Goal: Task Accomplishment & Management: Complete application form

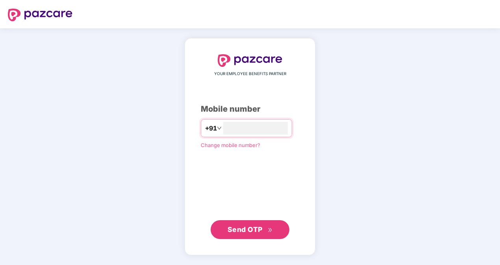
type input "**********"
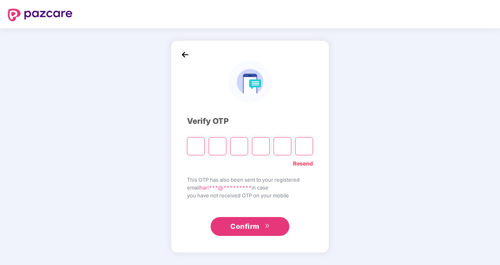
type input "*"
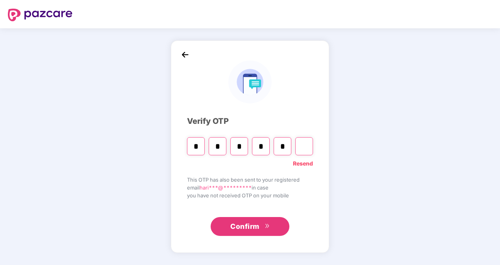
type input "*"
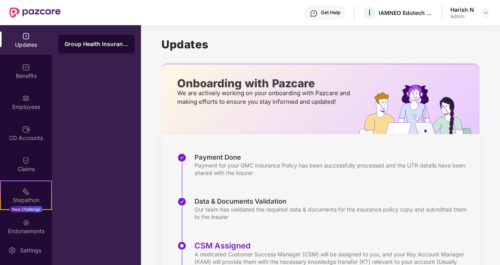
click at [18, 50] on div "Updates" at bounding box center [26, 40] width 52 height 30
click at [116, 140] on div "Group Health Insurance" at bounding box center [96, 145] width 89 height 240
click at [18, 109] on div "Employees" at bounding box center [26, 107] width 52 height 8
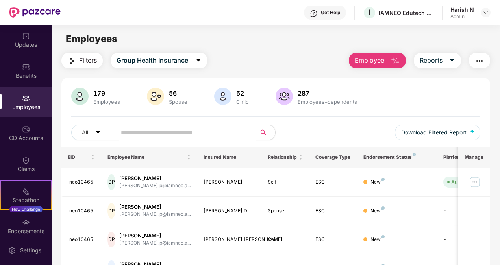
click at [362, 65] on span "Employee" at bounding box center [369, 60] width 30 height 10
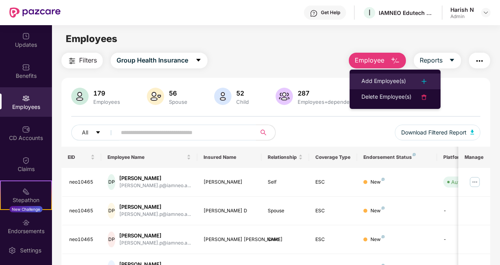
click at [373, 78] on div "Add Employee(s)" at bounding box center [383, 81] width 44 height 9
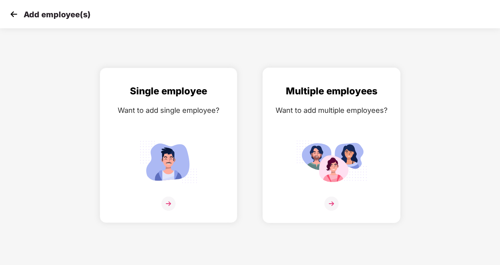
click at [328, 199] on img at bounding box center [331, 204] width 14 height 14
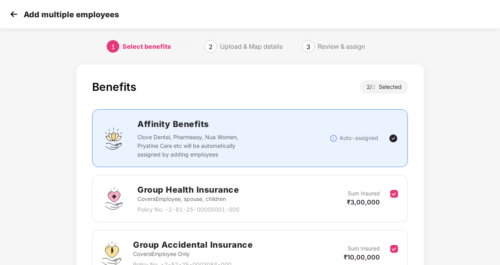
click at [277, 90] on div "Benefits 2 / 2 Selected" at bounding box center [250, 90] width 316 height 21
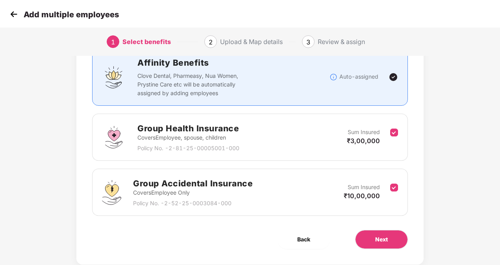
scroll to position [80, 0]
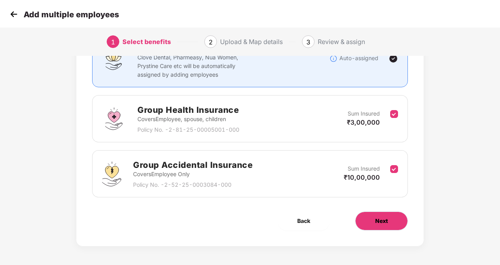
click at [389, 221] on button "Next" at bounding box center [381, 221] width 53 height 19
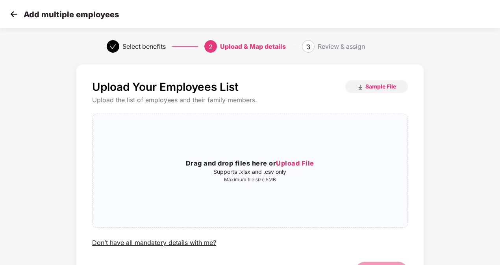
scroll to position [16, 0]
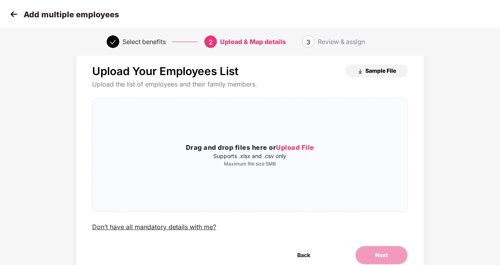
click at [390, 69] on span "Sample File" at bounding box center [380, 70] width 31 height 7
click at [297, 147] on span "Upload File" at bounding box center [295, 148] width 38 height 8
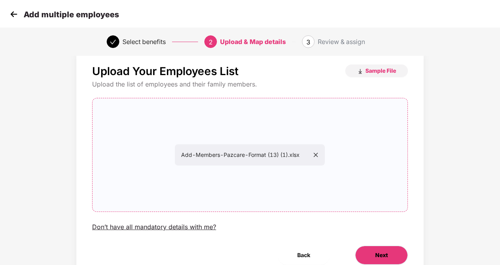
click at [369, 253] on button "Next" at bounding box center [381, 255] width 53 height 19
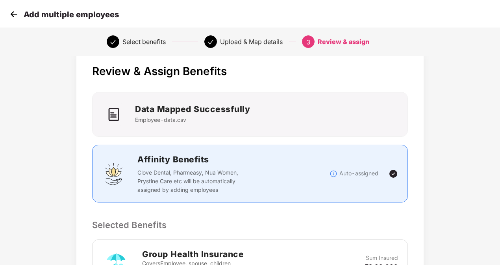
scroll to position [0, 0]
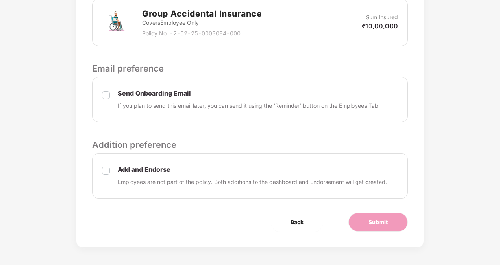
scroll to position [312, 0]
click at [381, 222] on span "Submit" at bounding box center [377, 222] width 19 height 9
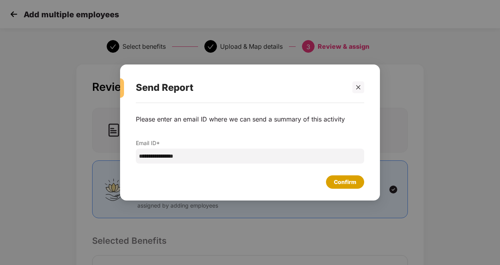
click at [347, 181] on div "Confirm" at bounding box center [345, 182] width 22 height 9
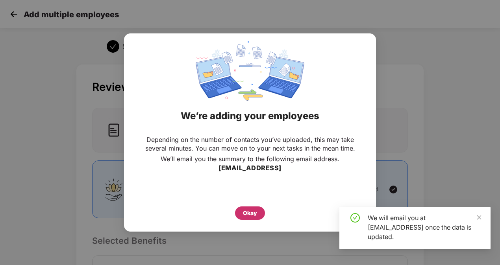
click at [246, 213] on div "Okay" at bounding box center [250, 213] width 14 height 9
